Goal: Information Seeking & Learning: Find specific fact

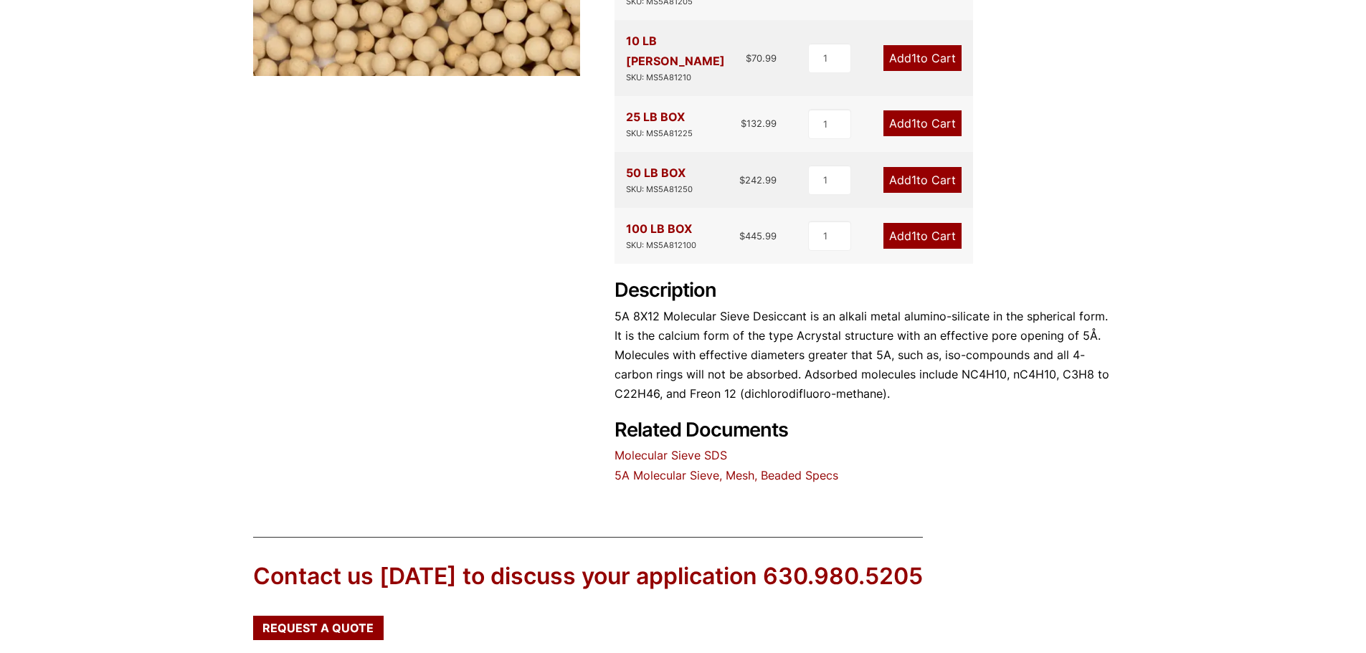
scroll to position [602, 0]
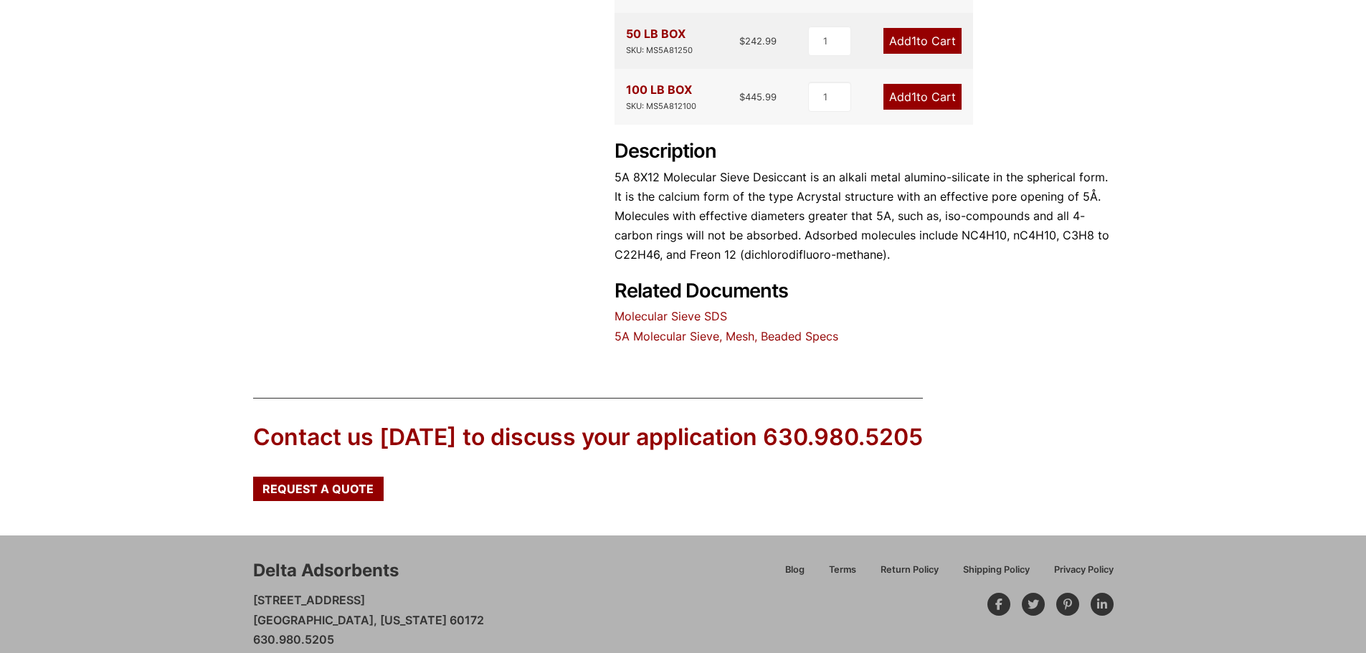
click at [674, 329] on link "5A Molecular Sieve, Mesh, Beaded Specs" at bounding box center [727, 336] width 224 height 14
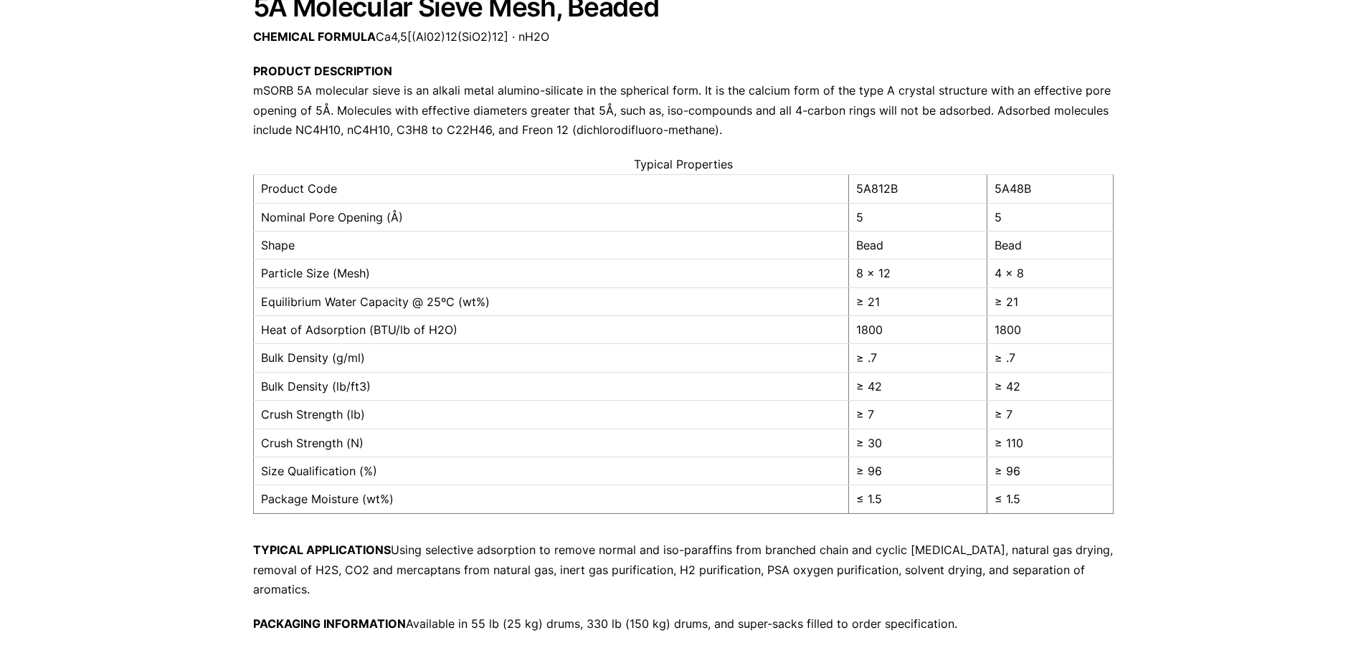
scroll to position [215, 0]
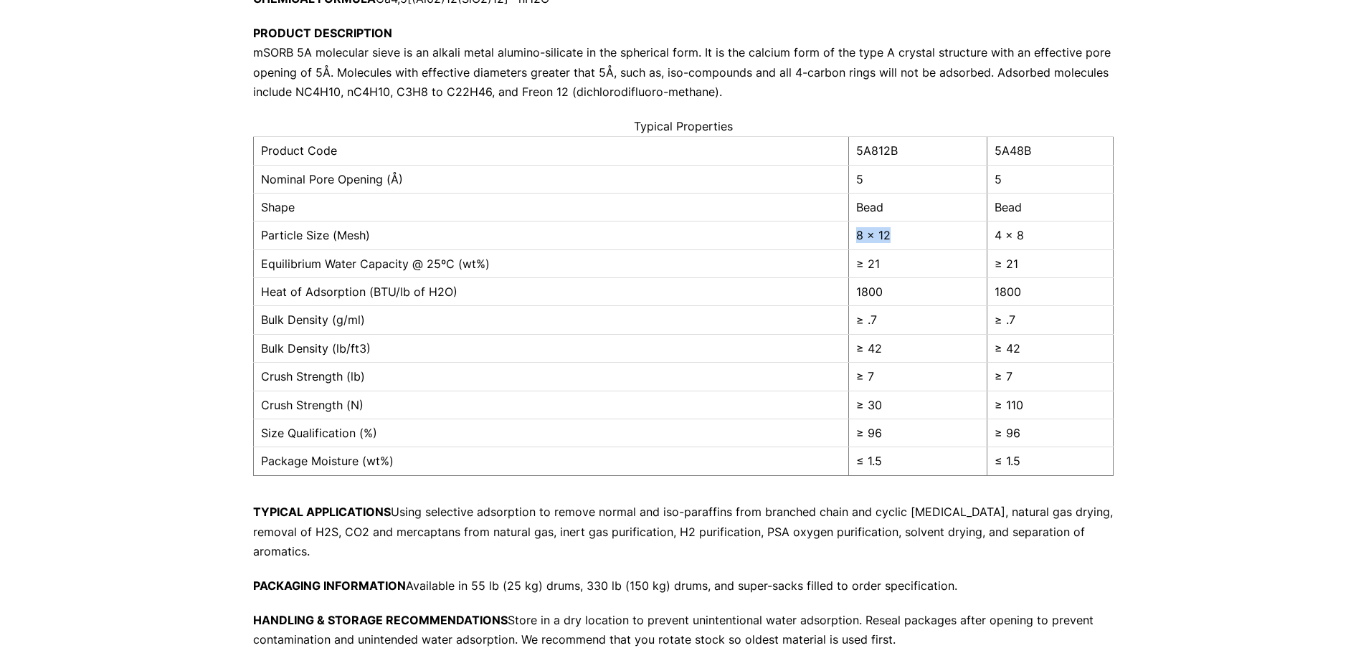
drag, startPoint x: 885, startPoint y: 236, endPoint x: 845, endPoint y: 233, distance: 40.3
click at [848, 233] on td "8 x 12" at bounding box center [917, 236] width 138 height 28
copy td "8 x 12"
click at [1154, 148] on div "Our website has detected that you are using an outdated browser that will preve…" at bounding box center [683, 384] width 1366 height 1198
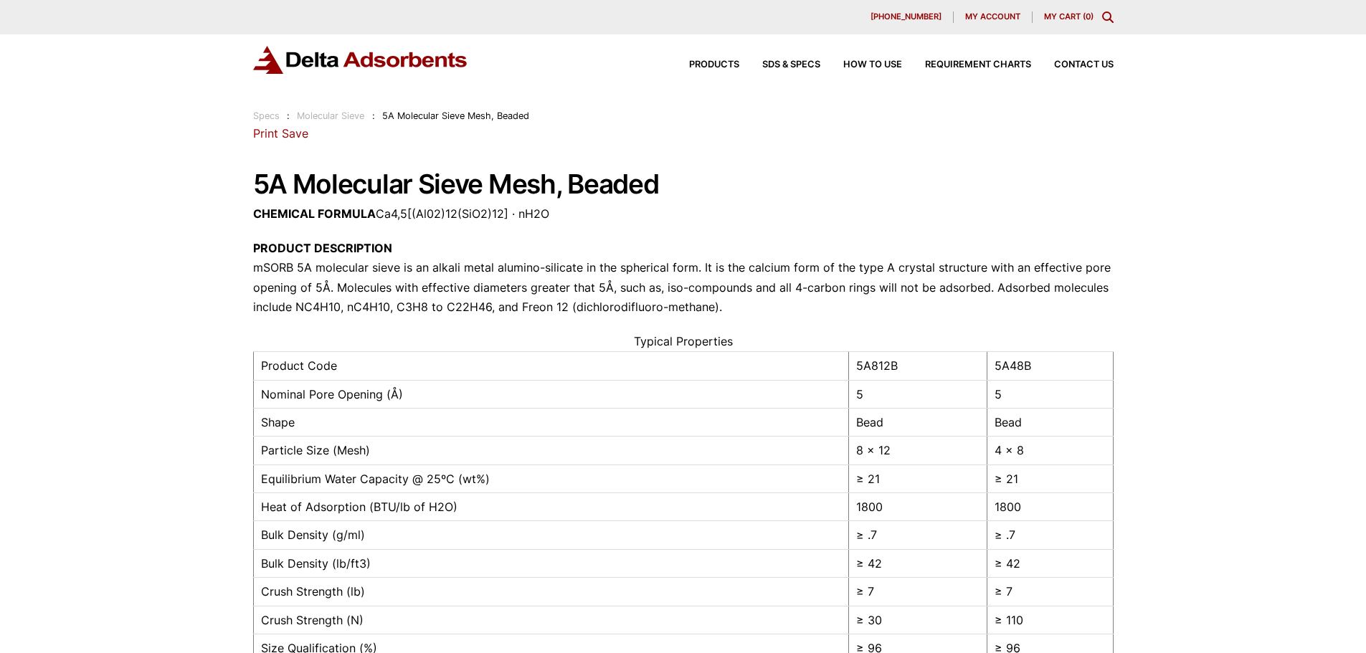
click at [1277, 204] on div "Our website has detected that you are using an outdated browser that will preve…" at bounding box center [683, 599] width 1366 height 1198
